Goal: Task Accomplishment & Management: Complete application form

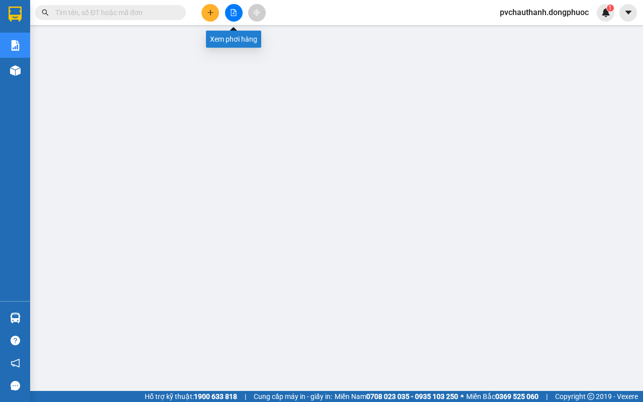
click at [231, 14] on icon "file-add" at bounding box center [233, 12] width 7 height 7
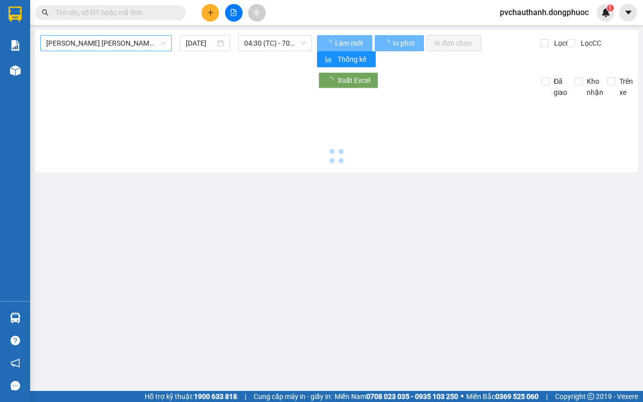
click at [102, 49] on span "[PERSON_NAME] [PERSON_NAME] (vip)" at bounding box center [105, 43] width 119 height 15
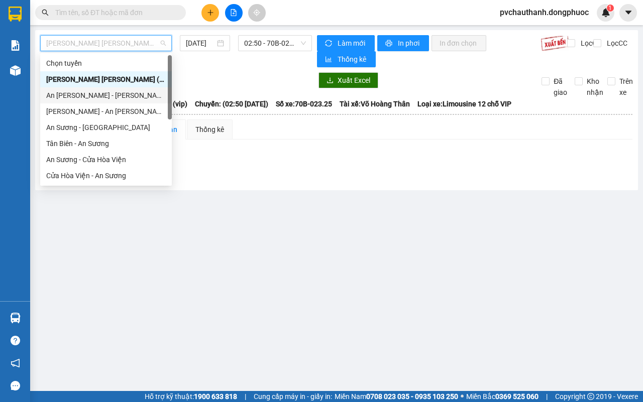
click at [64, 92] on div "An [PERSON_NAME] - [PERSON_NAME]" at bounding box center [105, 95] width 119 height 11
type input "[DATE]"
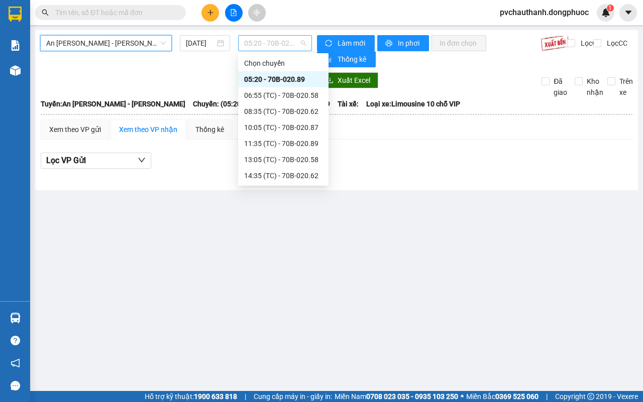
click at [262, 49] on span "05:20 - 70B-020.89" at bounding box center [274, 43] width 61 height 15
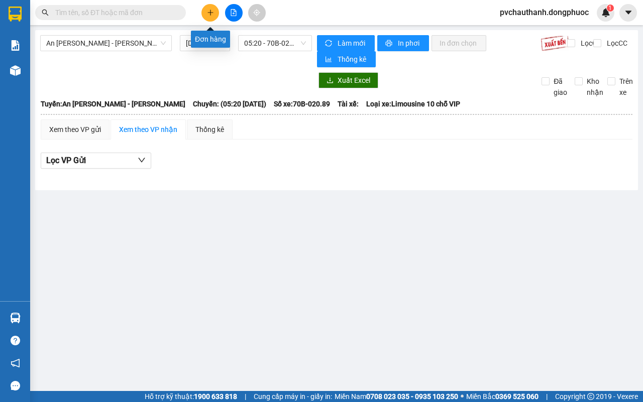
click at [209, 14] on icon "plus" at bounding box center [210, 12] width 7 height 7
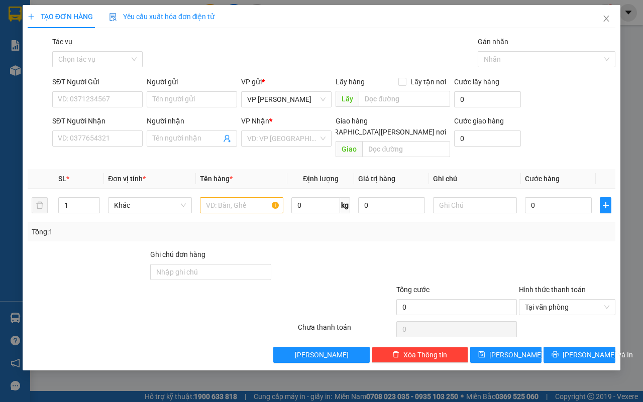
drag, startPoint x: 100, startPoint y: 58, endPoint x: 101, endPoint y: 68, distance: 9.6
click at [101, 58] on input "Tác vụ" at bounding box center [93, 59] width 71 height 15
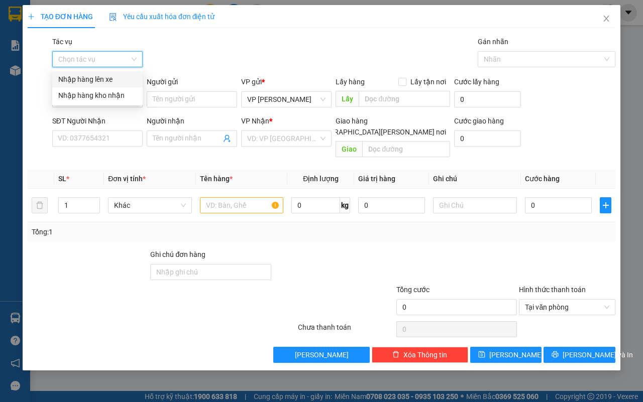
click at [98, 77] on div "Nhập hàng lên xe" at bounding box center [97, 79] width 78 height 11
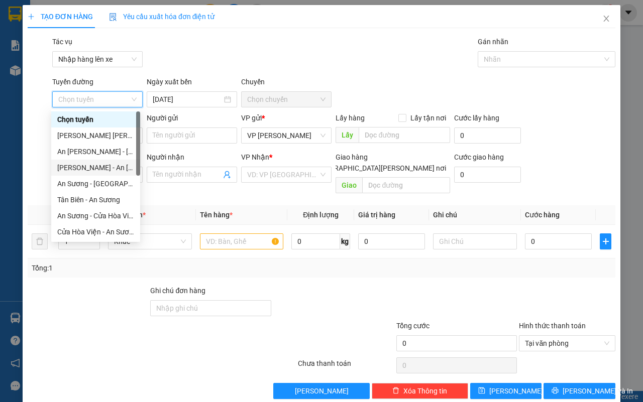
click at [87, 170] on div "[PERSON_NAME] - An [PERSON_NAME]" at bounding box center [95, 167] width 77 height 11
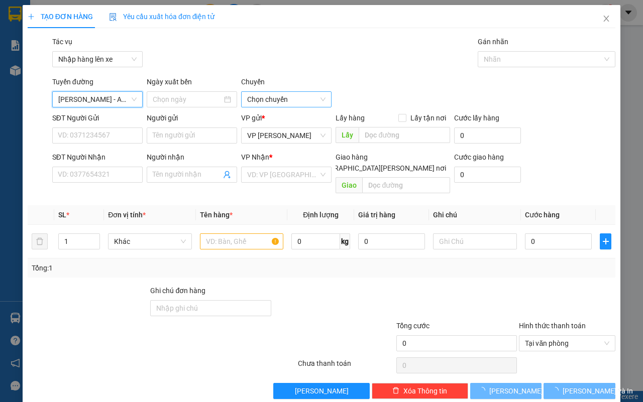
click at [267, 98] on span "Chọn chuyến" at bounding box center [286, 99] width 78 height 15
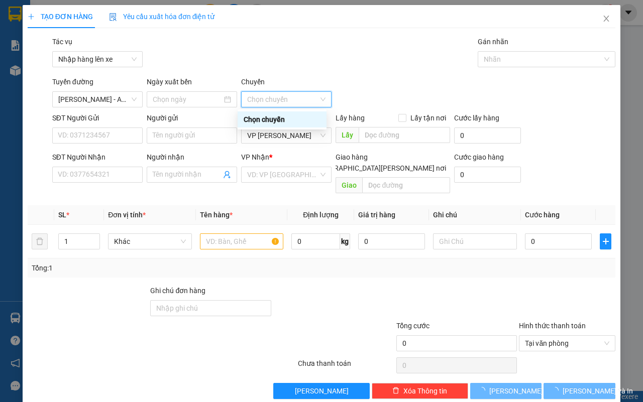
type input "[DATE]"
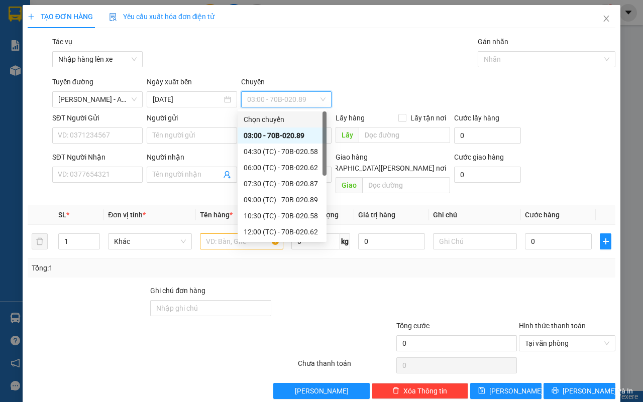
click at [278, 96] on span "03:00 - 70B-020.89" at bounding box center [286, 99] width 78 height 15
click at [265, 181] on div "07:30 (TC) - 70B-020.87" at bounding box center [281, 183] width 77 height 11
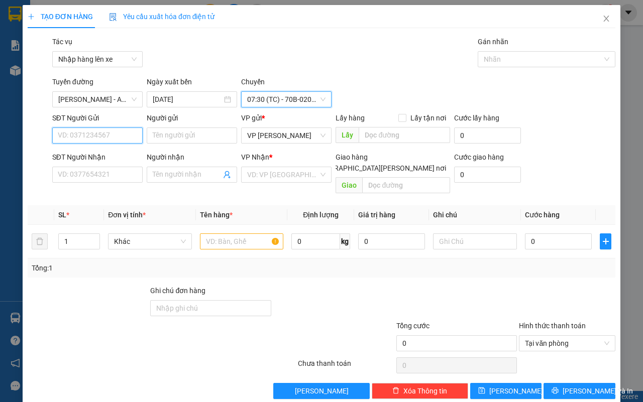
click at [117, 136] on input "SĐT Người Gửi" at bounding box center [97, 136] width 90 height 16
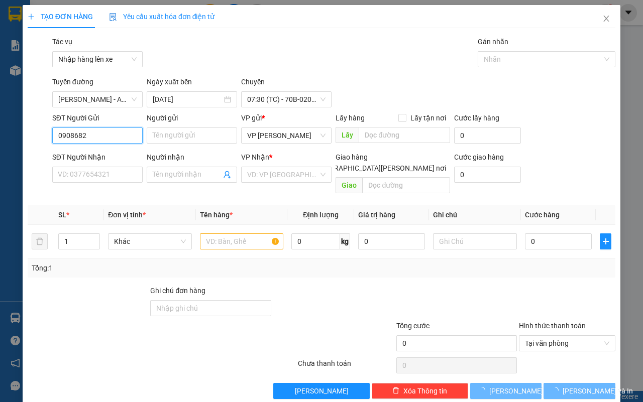
click at [112, 135] on input "0908682" at bounding box center [97, 136] width 90 height 16
type input "0908682432"
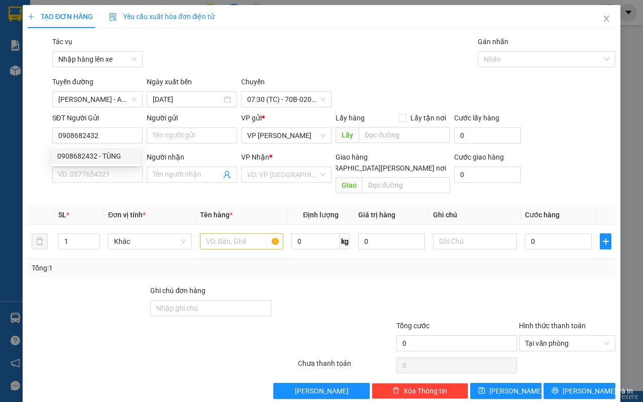
click at [119, 126] on div "SĐT Người Gửi" at bounding box center [97, 119] width 90 height 15
click at [109, 137] on input "0908682432" at bounding box center [97, 136] width 90 height 16
click at [104, 156] on div "0908682432 - TÙNG" at bounding box center [95, 156] width 77 height 11
type input "TÙNG"
type input "0908763400"
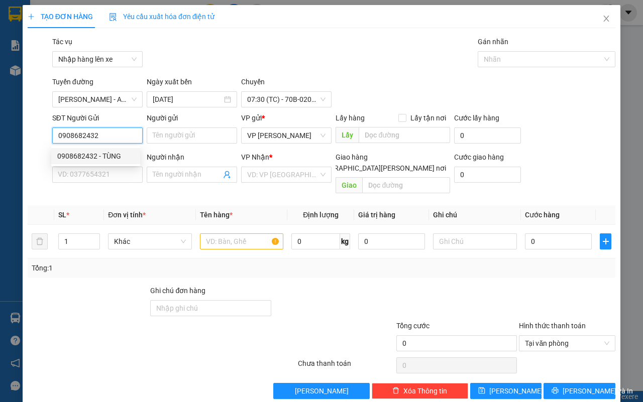
type input "THÚY"
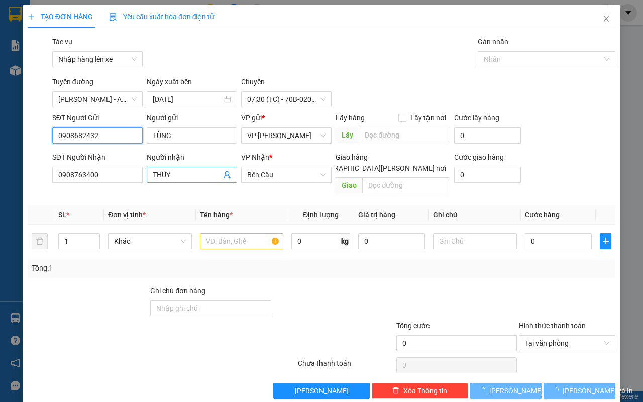
type input "50.000"
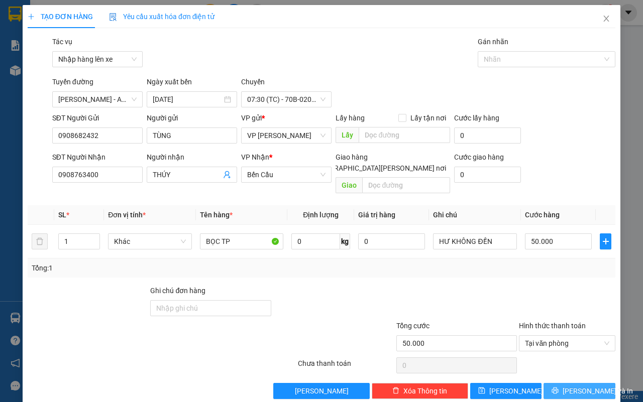
click at [596, 383] on button "[PERSON_NAME] và In" at bounding box center [579, 391] width 72 height 16
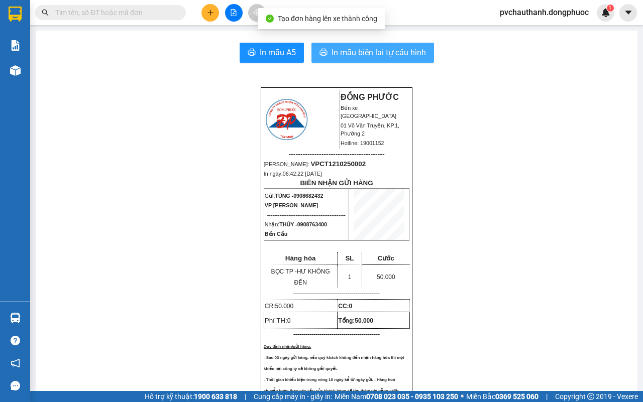
click at [369, 54] on span "In mẫu biên lai tự cấu hình" at bounding box center [378, 52] width 94 height 13
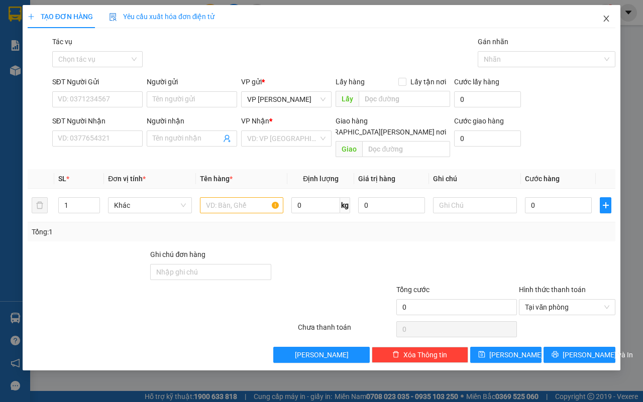
click at [611, 22] on span "Close" at bounding box center [606, 19] width 28 height 28
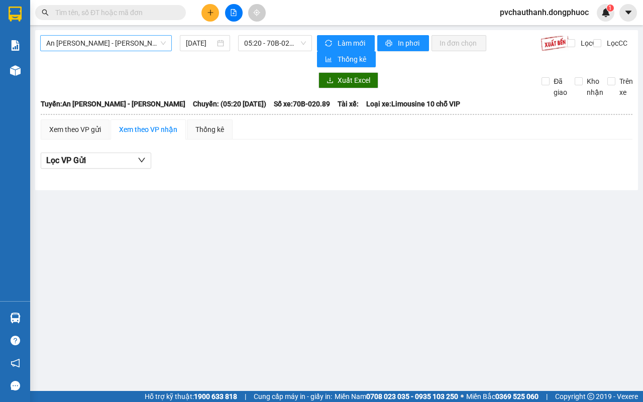
click at [151, 44] on span "An [PERSON_NAME] - [PERSON_NAME]" at bounding box center [105, 43] width 119 height 15
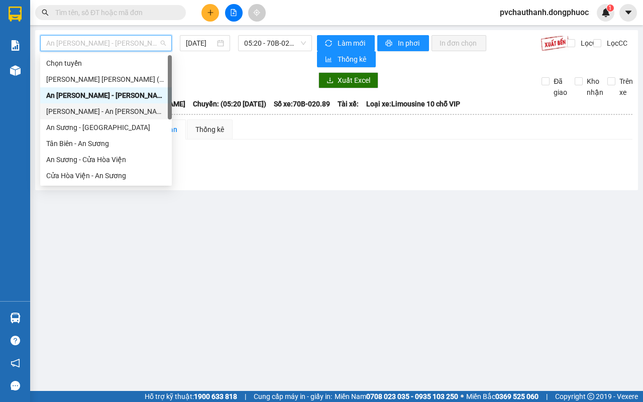
click at [83, 112] on div "[PERSON_NAME] - An [PERSON_NAME]" at bounding box center [105, 111] width 119 height 11
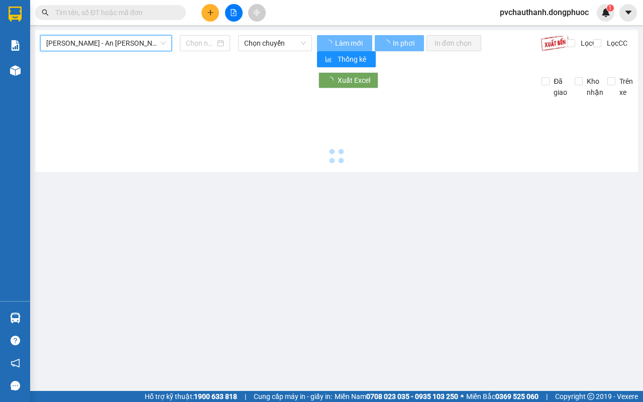
type input "[DATE]"
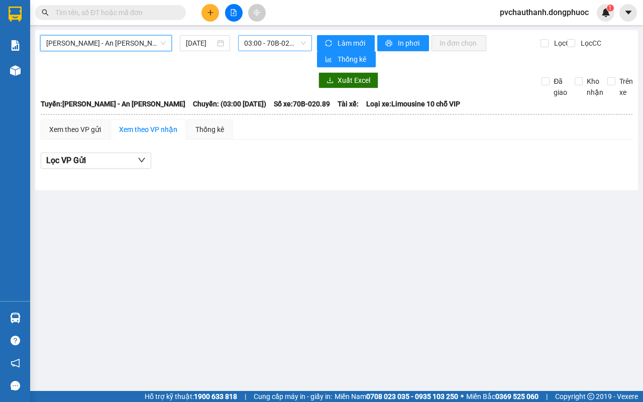
click at [279, 46] on span "03:00 - 70B-020.89" at bounding box center [274, 43] width 61 height 15
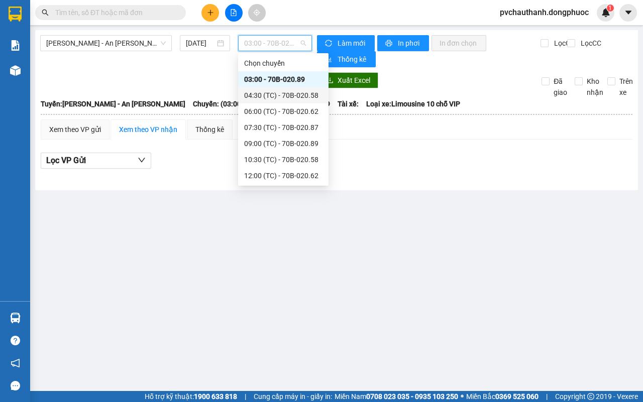
click at [282, 91] on div "04:30 (TC) - 70B-020.58" at bounding box center [283, 95] width 78 height 11
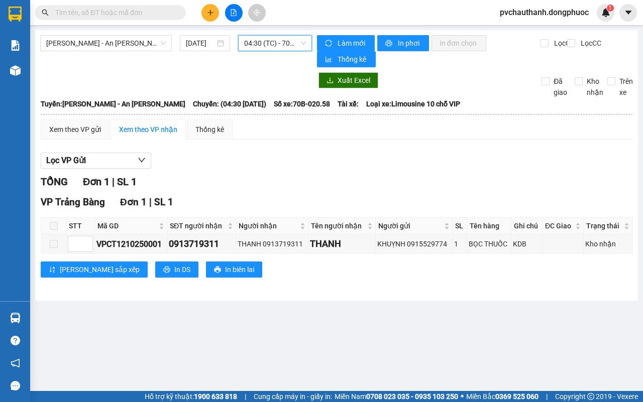
click at [269, 39] on span "04:30 (TC) - 70B-020.58" at bounding box center [274, 43] width 61 height 15
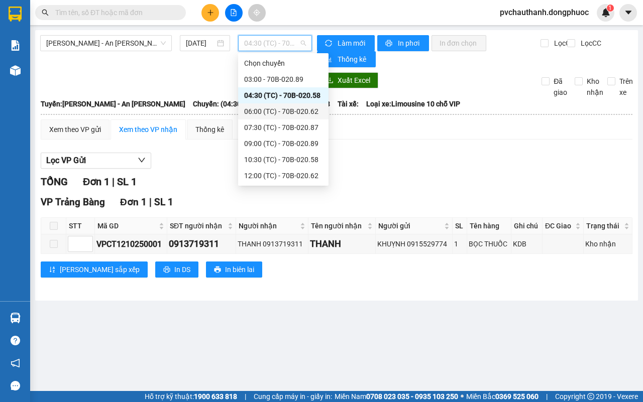
click at [269, 106] on div "06:00 (TC) - 70B-020.62" at bounding box center [283, 111] width 78 height 11
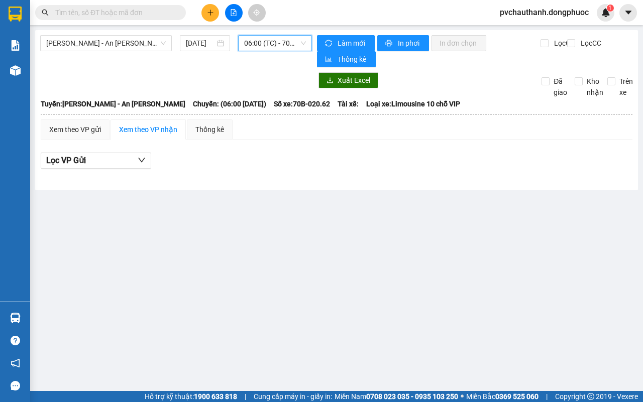
click at [269, 41] on span "06:00 (TC) - 70B-020.62" at bounding box center [274, 43] width 61 height 15
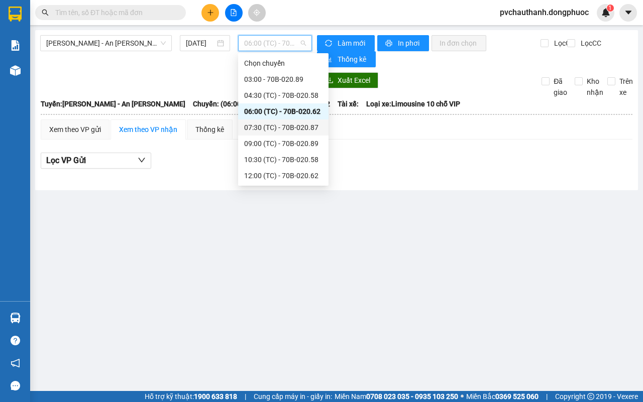
click at [286, 121] on div "07:30 (TC) - 70B-020.87" at bounding box center [283, 127] width 90 height 16
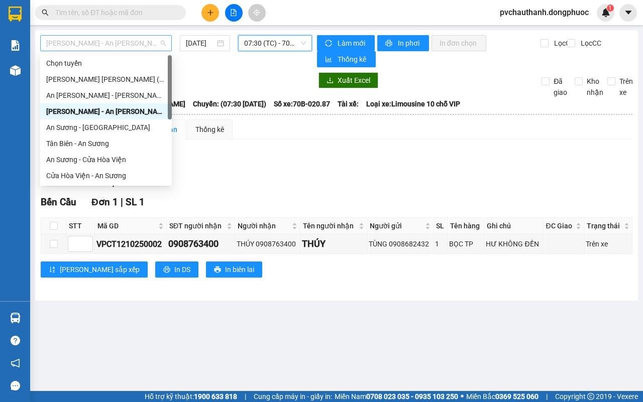
click at [156, 45] on span "[PERSON_NAME] - An [PERSON_NAME]" at bounding box center [105, 43] width 119 height 15
click at [78, 90] on div "An [PERSON_NAME] - [PERSON_NAME]" at bounding box center [105, 95] width 119 height 11
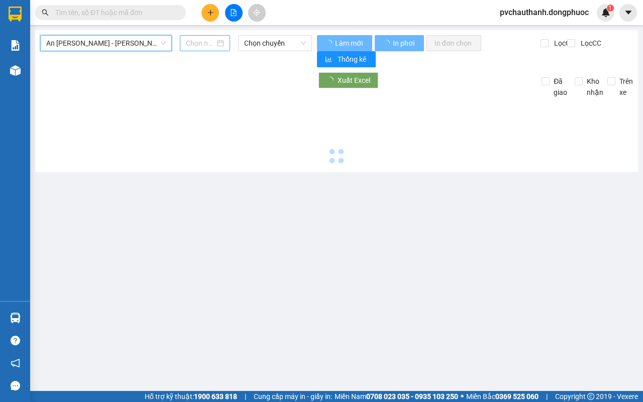
type input "[DATE]"
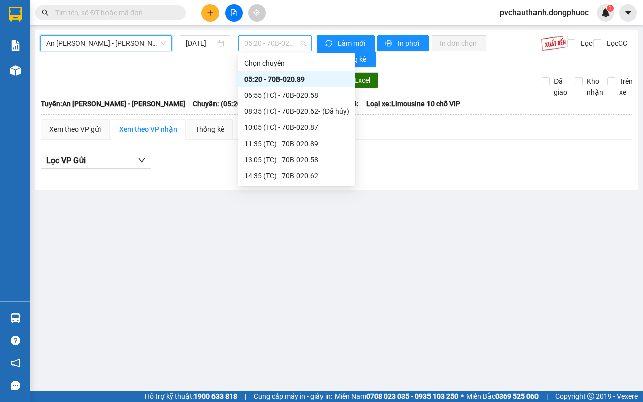
click at [244, 38] on span "05:20 - 70B-020.89" at bounding box center [274, 43] width 61 height 15
click at [267, 92] on div "06:55 (TC) - 70B-020.58" at bounding box center [296, 95] width 105 height 11
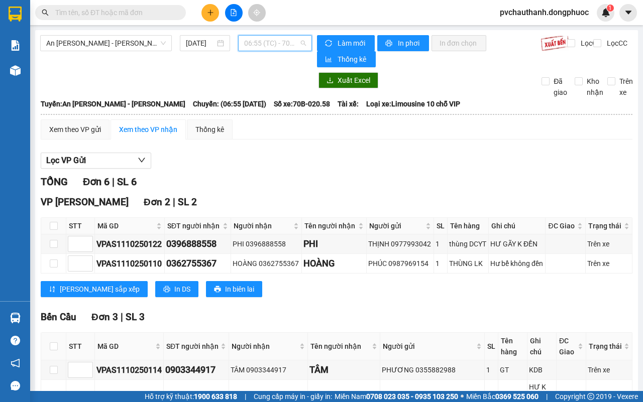
click at [278, 38] on span "06:55 (TC) - 70B-020.58" at bounding box center [274, 43] width 61 height 15
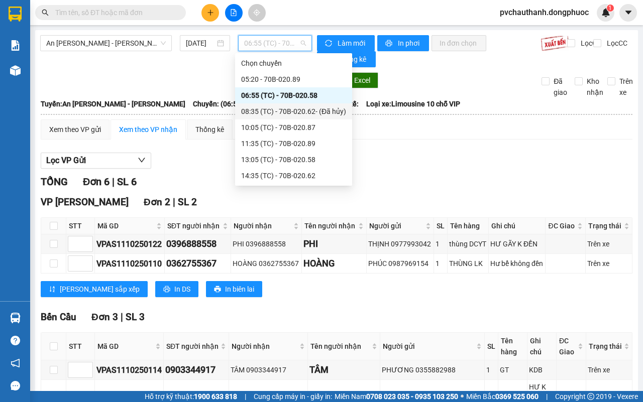
scroll to position [48, 0]
